Goal: Find specific page/section: Find specific page/section

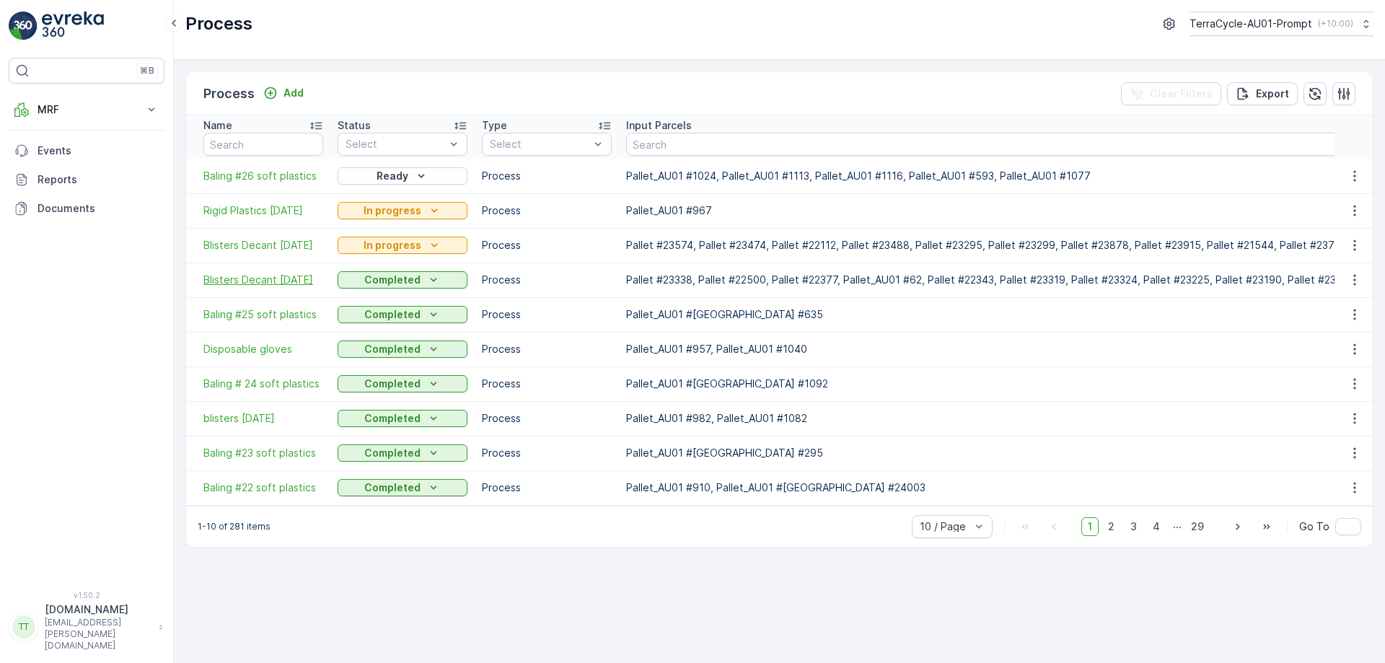
click at [266, 279] on span "Blisters Decant [DATE]" at bounding box center [263, 280] width 120 height 14
click at [271, 251] on span "Blisters Decant [DATE]" at bounding box center [263, 245] width 120 height 14
click at [1226, 19] on p "TerraCycle-AU01-Prompt" at bounding box center [1250, 24] width 123 height 14
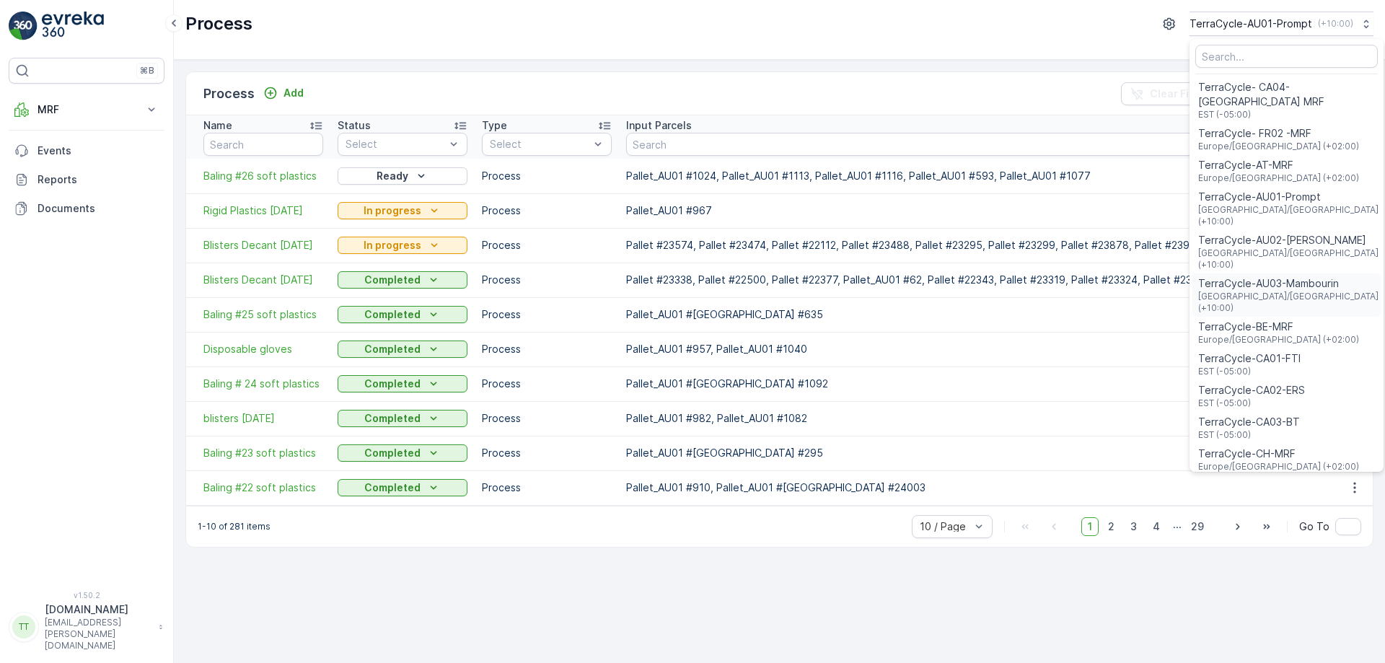
click at [1268, 276] on span "TerraCycle-AU03-Mambourin" at bounding box center [1289, 283] width 183 height 14
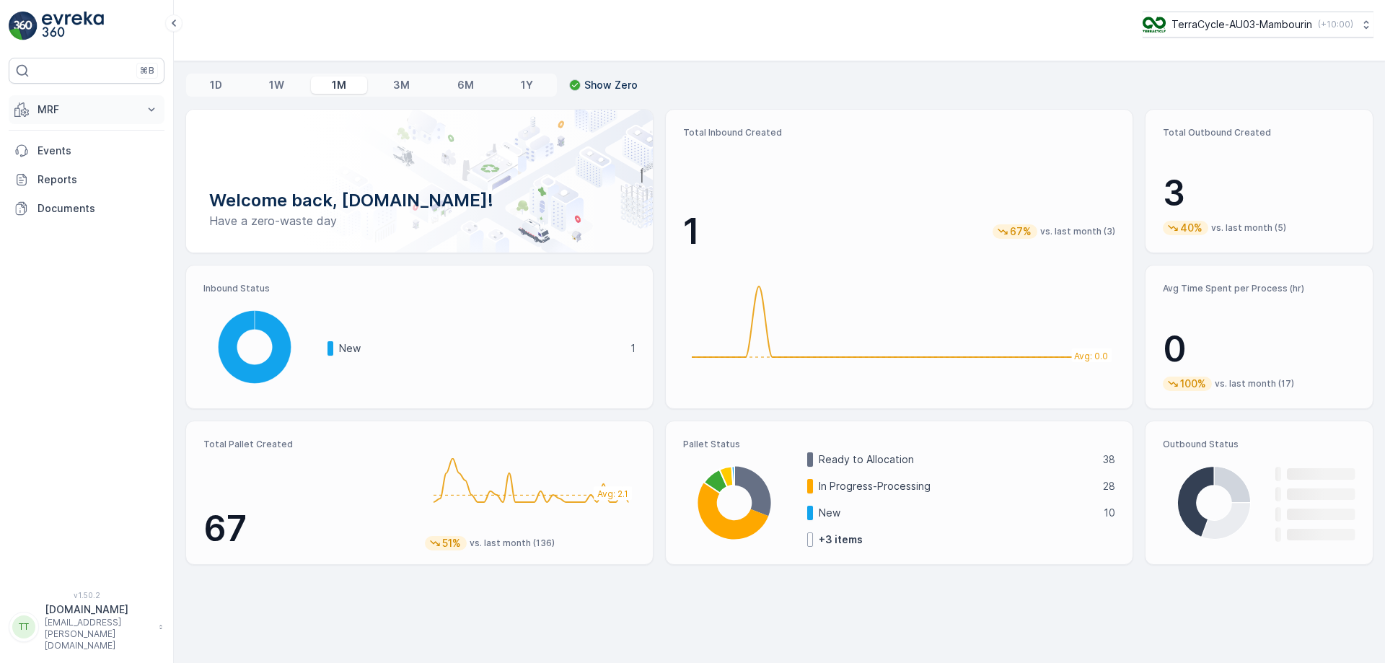
click at [105, 119] on button "MRF" at bounding box center [87, 109] width 156 height 29
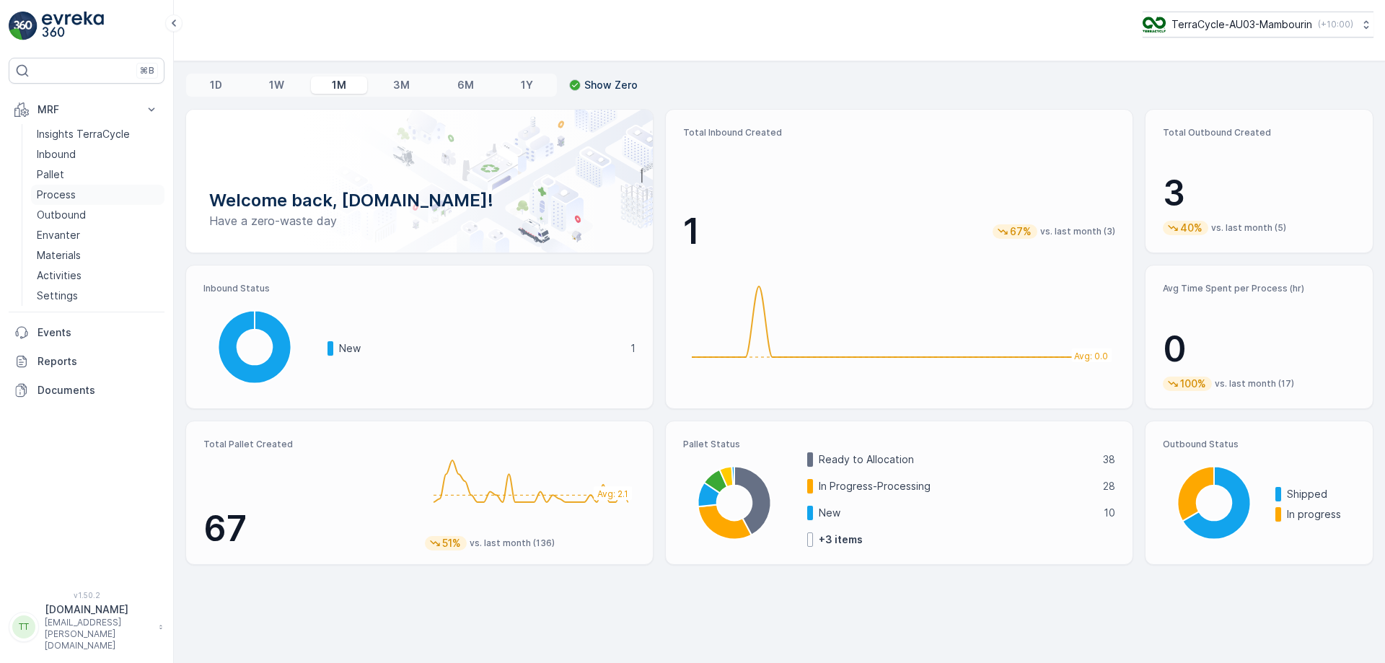
click at [70, 187] on link "Process" at bounding box center [97, 195] width 133 height 20
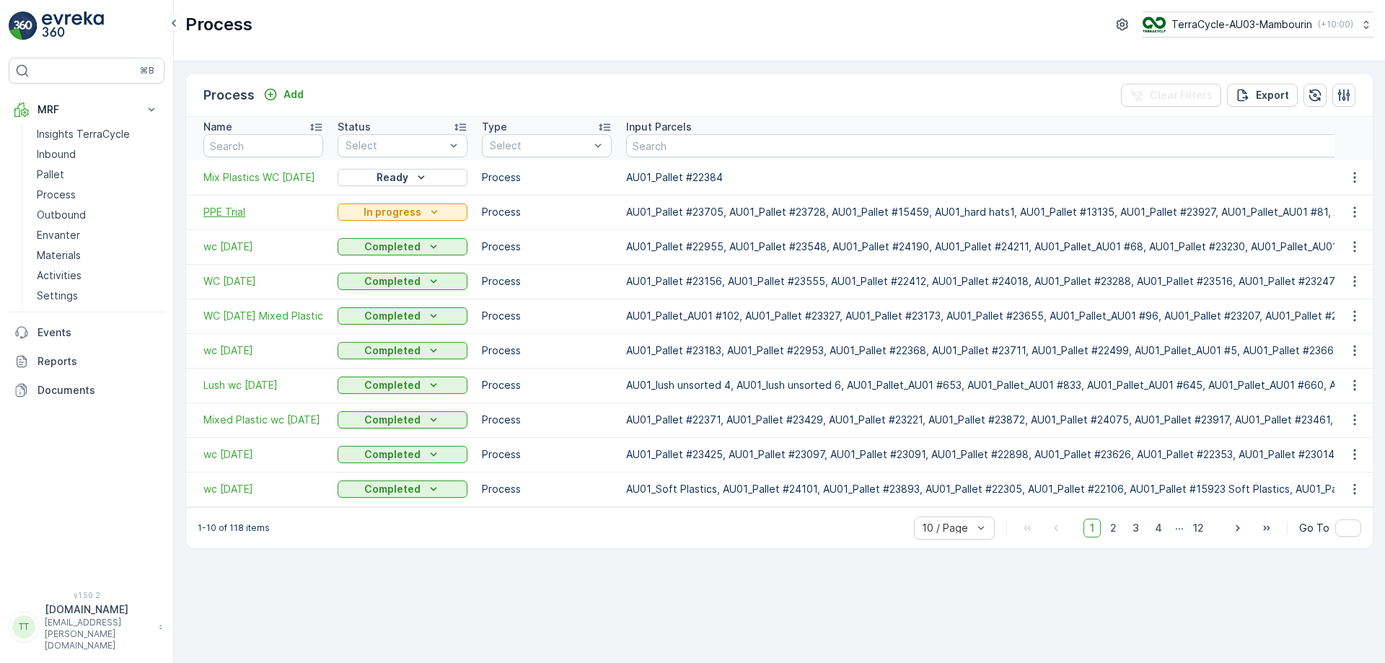
click at [230, 216] on span "PPE Trial" at bounding box center [263, 212] width 120 height 14
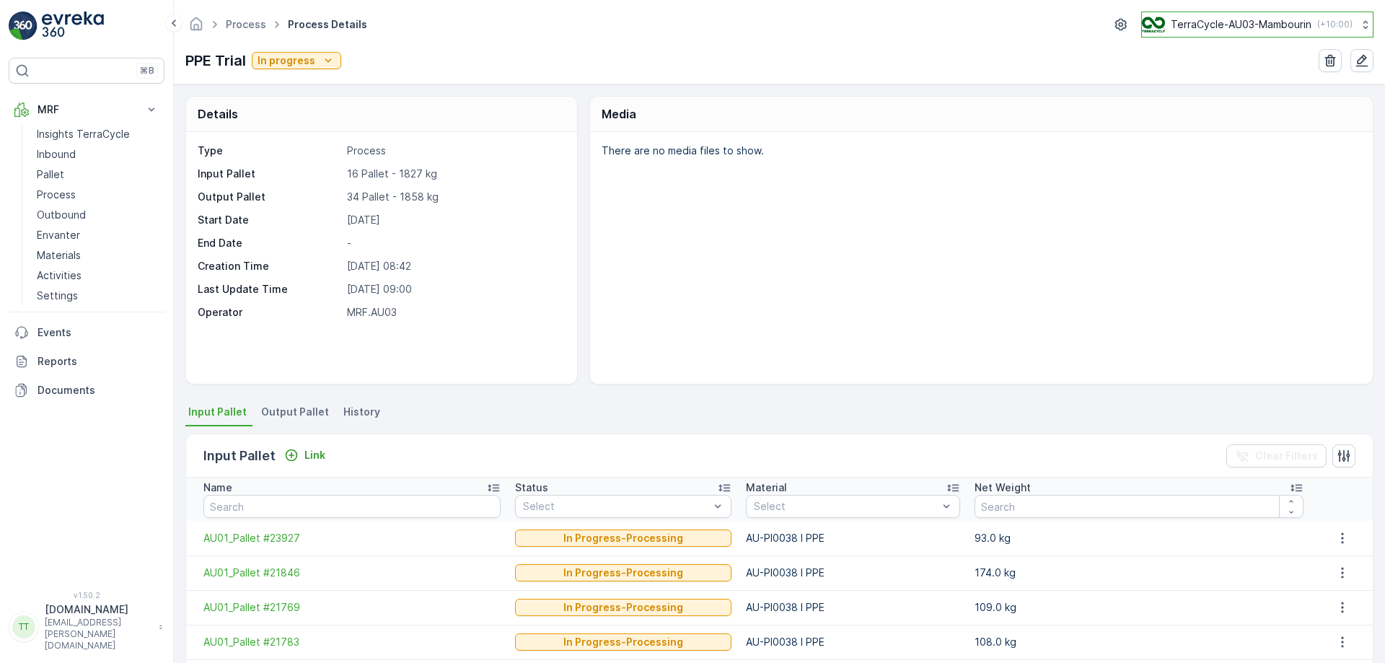
click at [1208, 32] on div "TerraCycle-AU03-Mambourin ( +10:00 )" at bounding box center [1247, 25] width 211 height 16
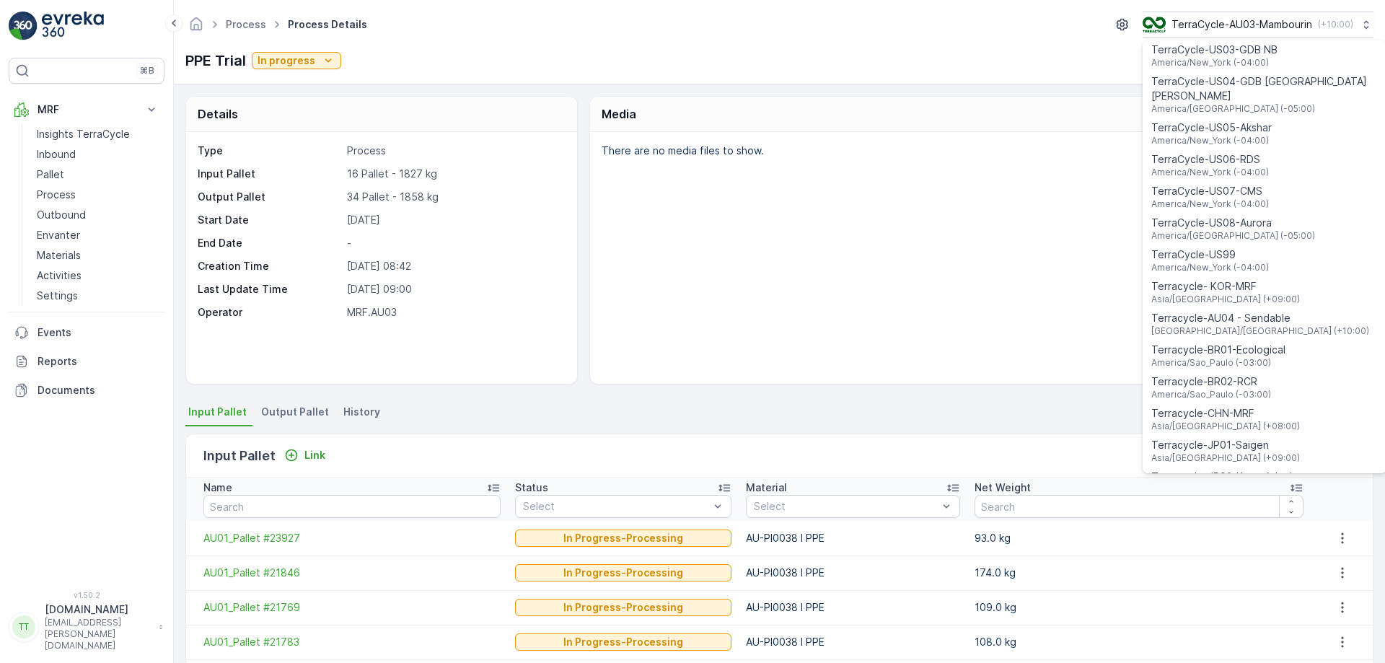
scroll to position [1037, 0]
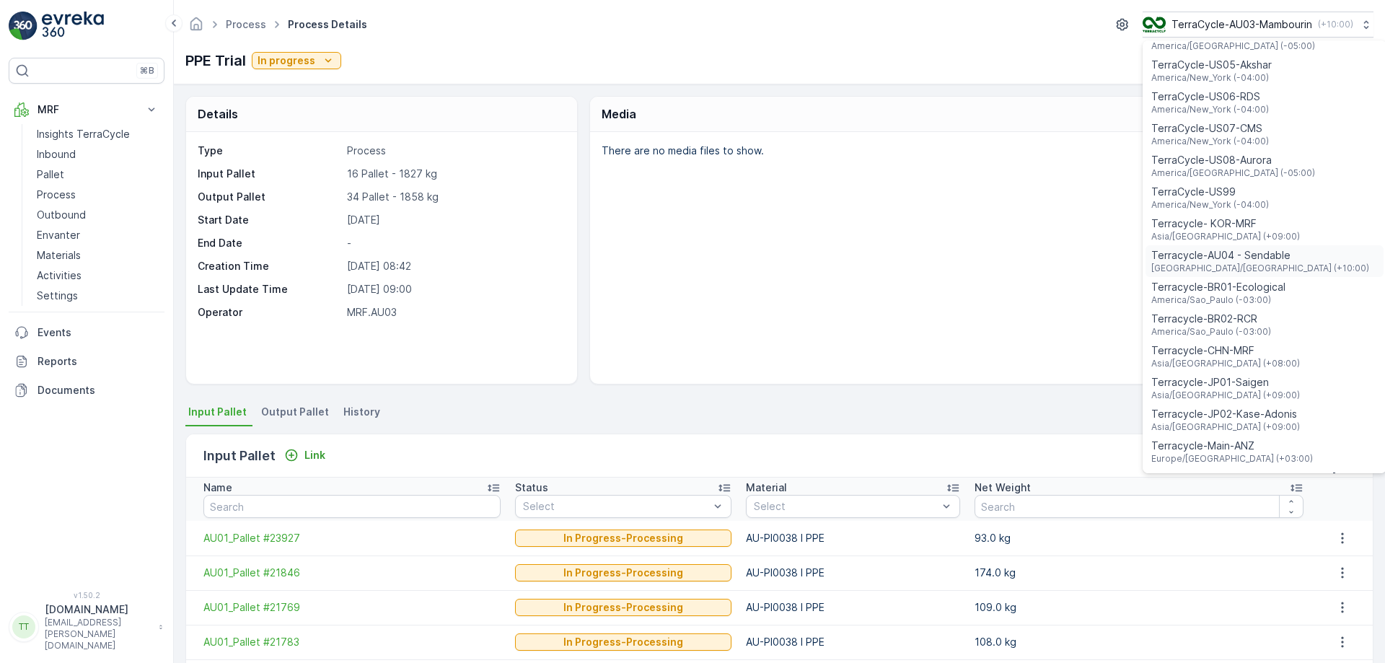
click at [1280, 245] on div "Terracycle-AU04 - Sendable Australia/Sydney (+10:00)" at bounding box center [1265, 261] width 238 height 32
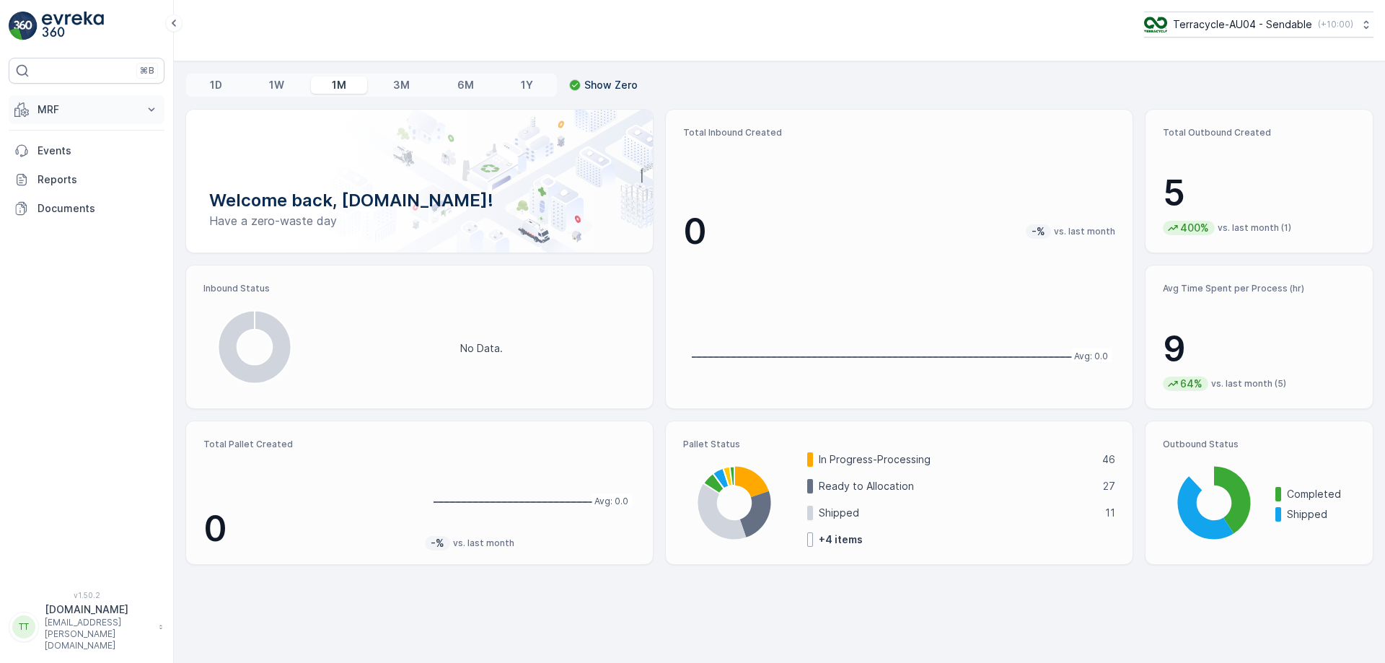
click at [53, 100] on button "MRF" at bounding box center [87, 109] width 156 height 29
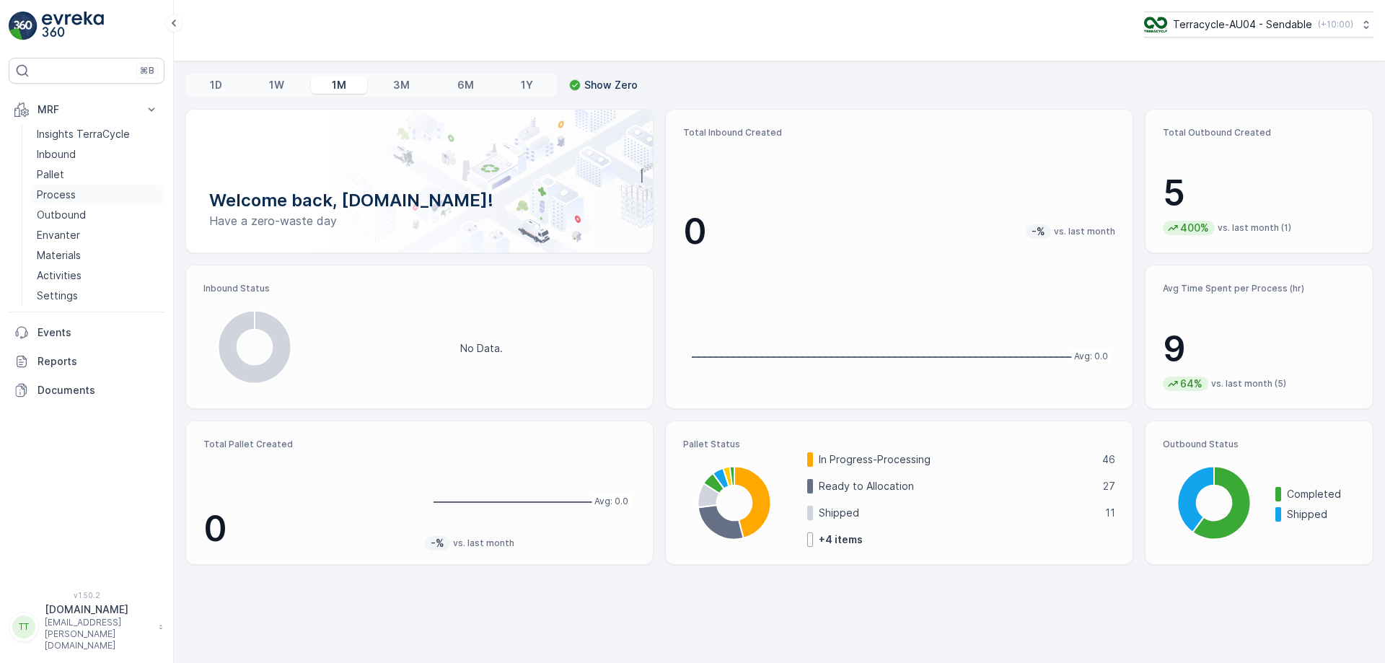
click at [83, 190] on link "Process" at bounding box center [97, 195] width 133 height 20
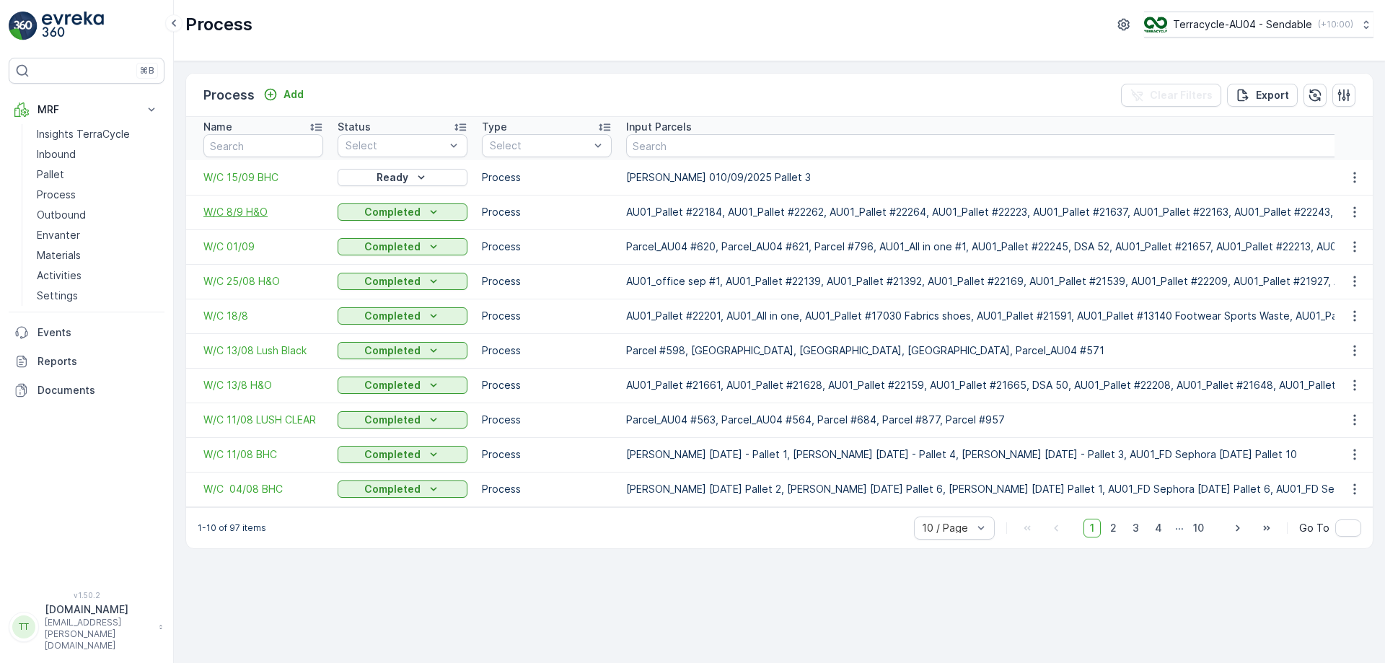
click at [252, 211] on span "W/C 8/9 H&O" at bounding box center [263, 212] width 120 height 14
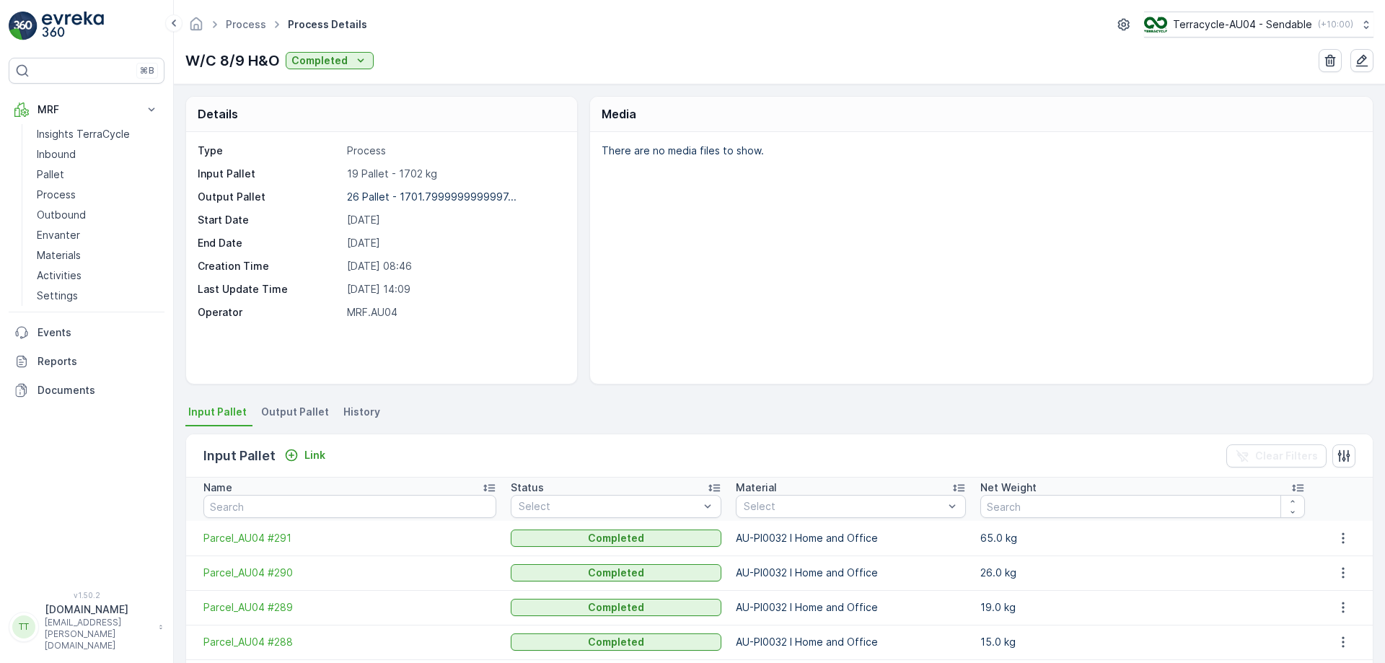
click at [671, 328] on div "There are no media files to show." at bounding box center [981, 258] width 783 height 252
click at [1207, 27] on p "Terracycle-AU04 - Sendable" at bounding box center [1241, 24] width 139 height 14
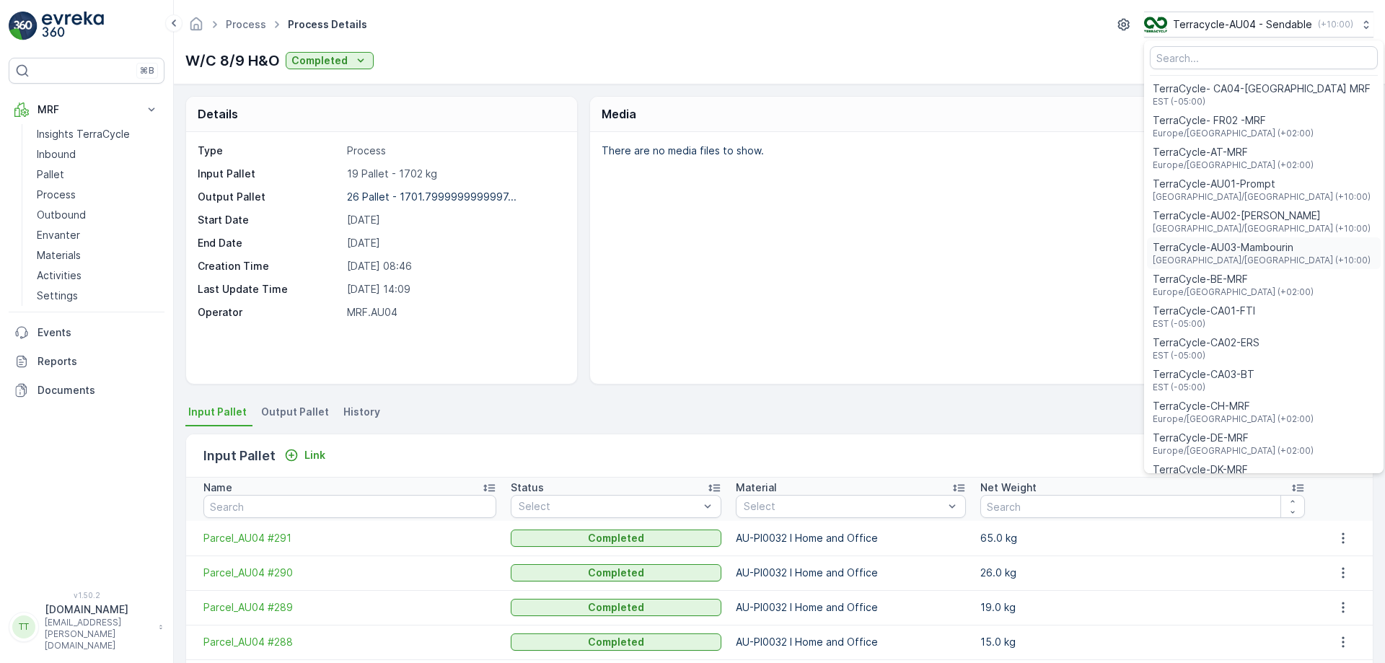
click at [1242, 244] on span "TerraCycle-AU03-Mambourin" at bounding box center [1262, 247] width 218 height 14
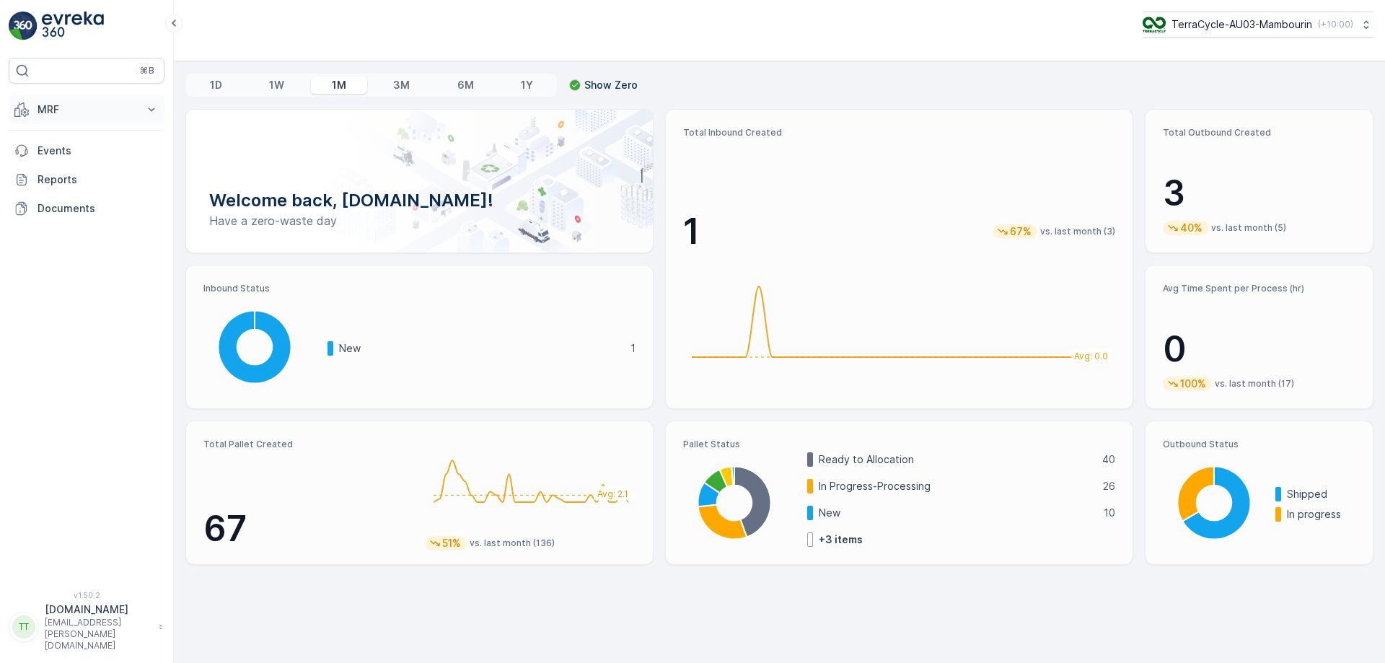
click at [144, 115] on icon at bounding box center [151, 109] width 14 height 14
click at [100, 195] on link "Process" at bounding box center [97, 195] width 133 height 20
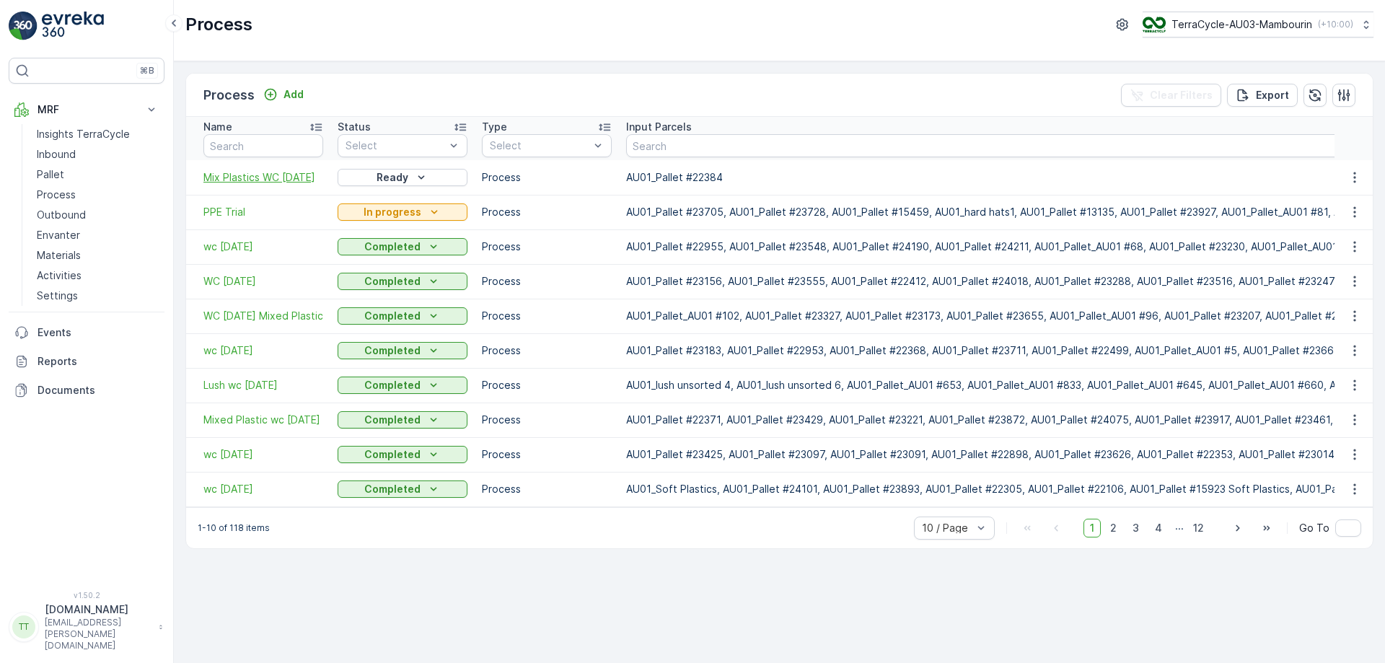
click at [239, 172] on span "Mix Plastics WC 15/9/25" at bounding box center [263, 177] width 120 height 14
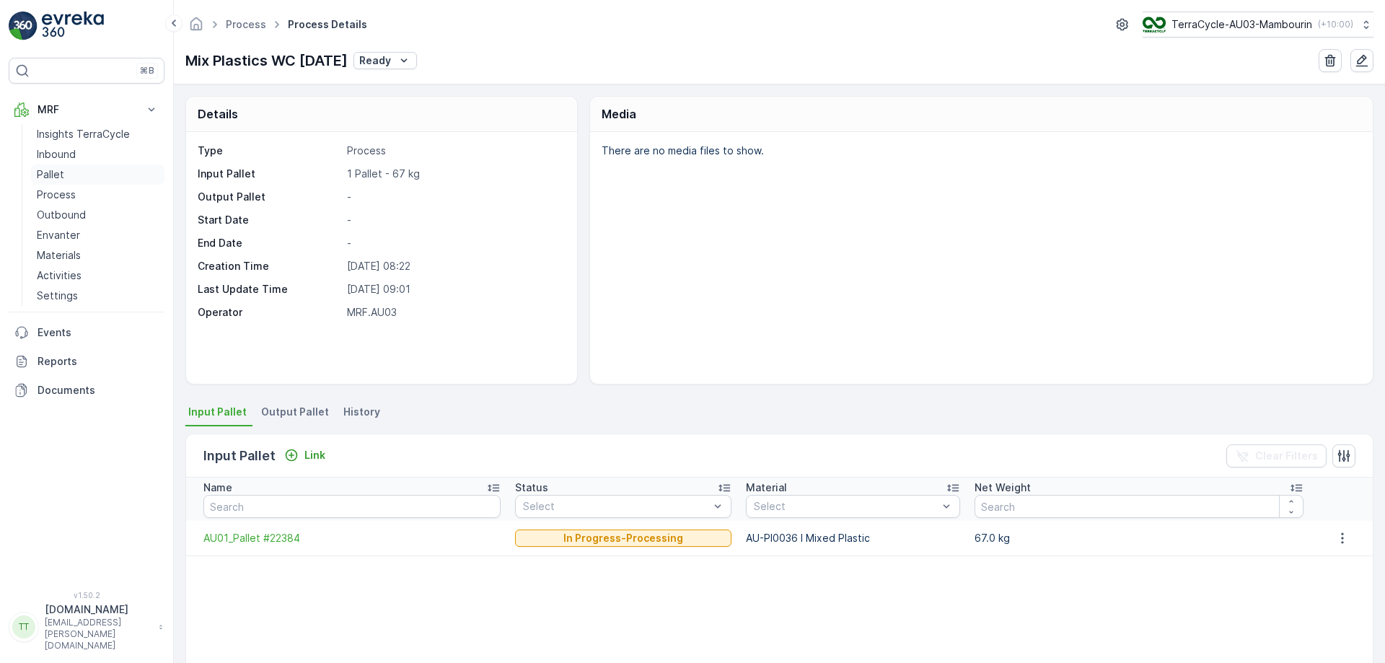
click at [76, 171] on link "Pallet" at bounding box center [97, 175] width 133 height 20
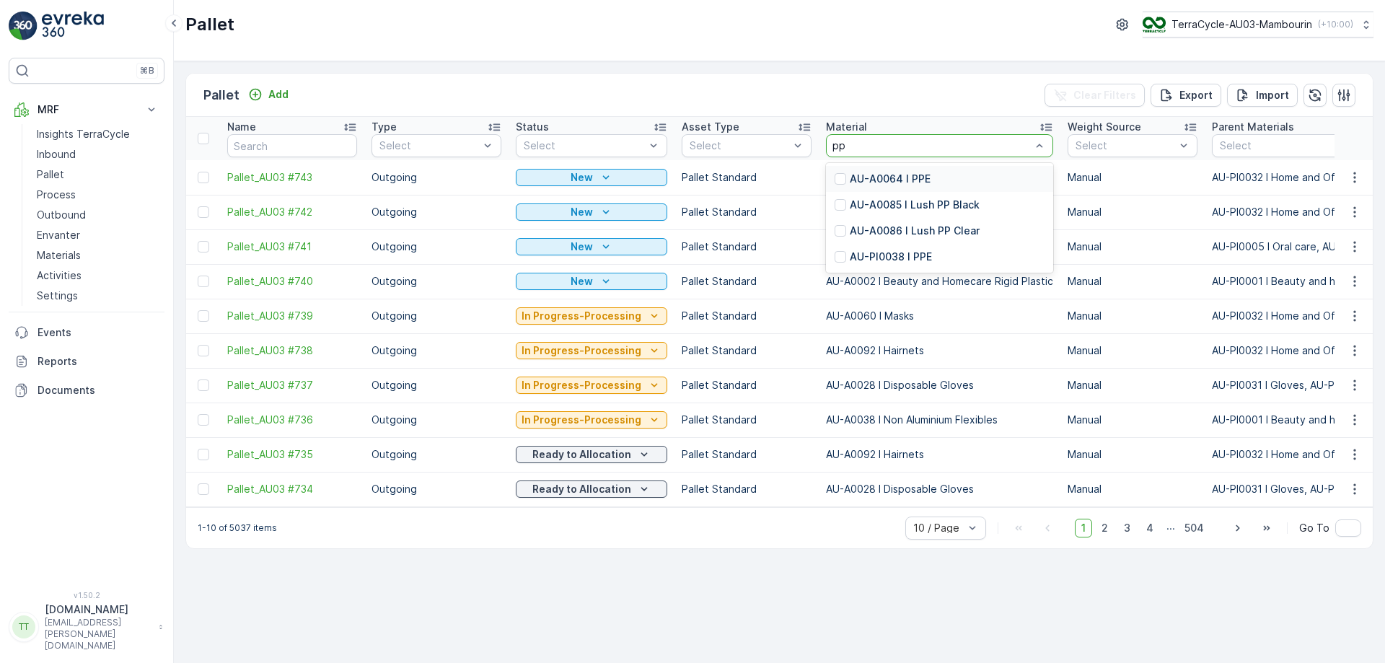
type input "ppe"
click at [850, 200] on p "AU-PI0038 I PPE" at bounding box center [891, 205] width 82 height 14
